Goal: Find specific page/section: Find specific page/section

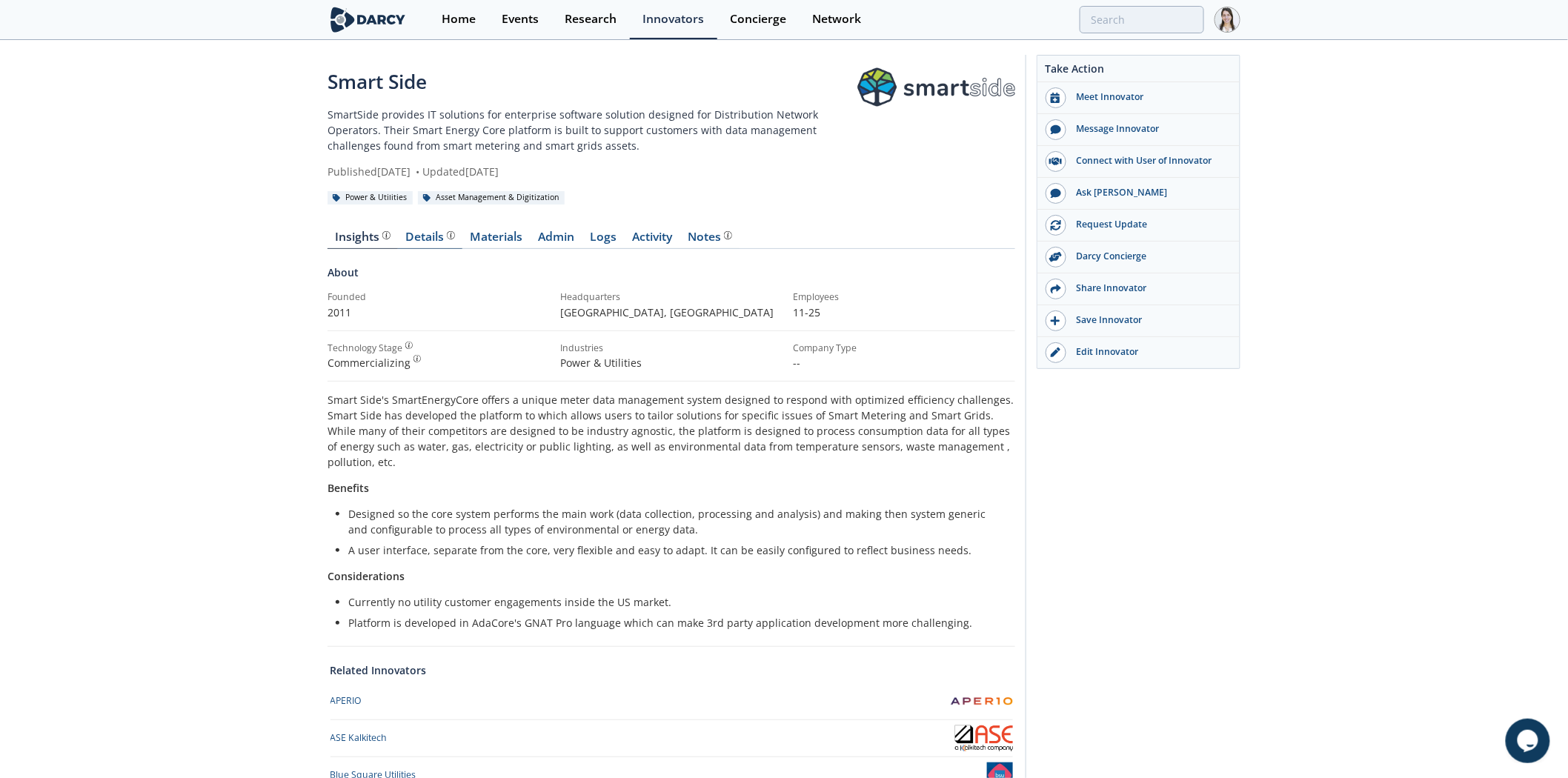
click at [427, 238] on div "Details Product overview, business model, technology and applications as added …" at bounding box center [430, 237] width 49 height 12
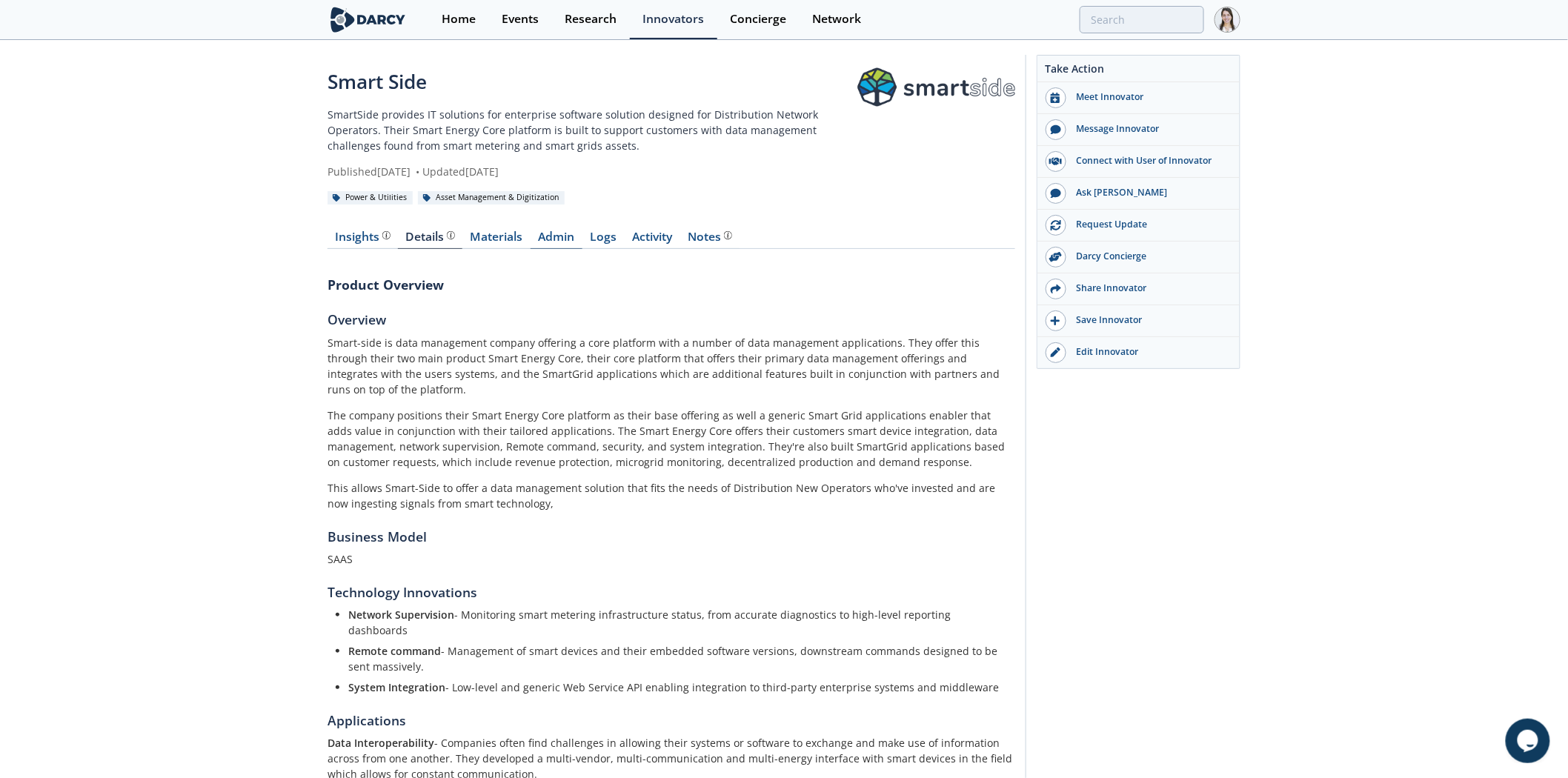
click at [541, 236] on link "Admin" at bounding box center [556, 239] width 52 height 18
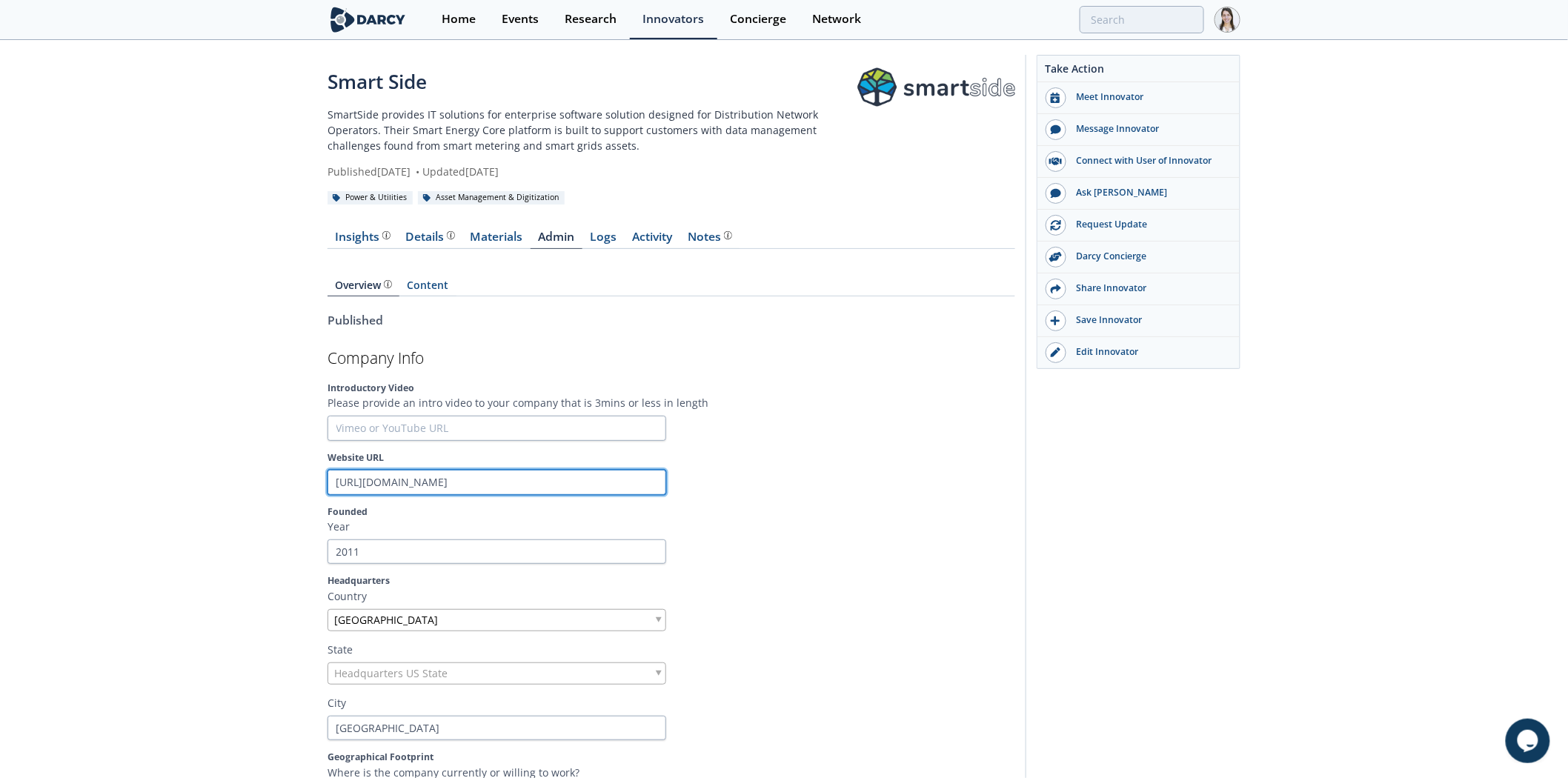
click at [514, 483] on input "http://www.smart-side.com" at bounding box center [497, 482] width 339 height 25
drag, startPoint x: 514, startPoint y: 483, endPoint x: 168, endPoint y: 483, distance: 346.0
